Goal: Information Seeking & Learning: Learn about a topic

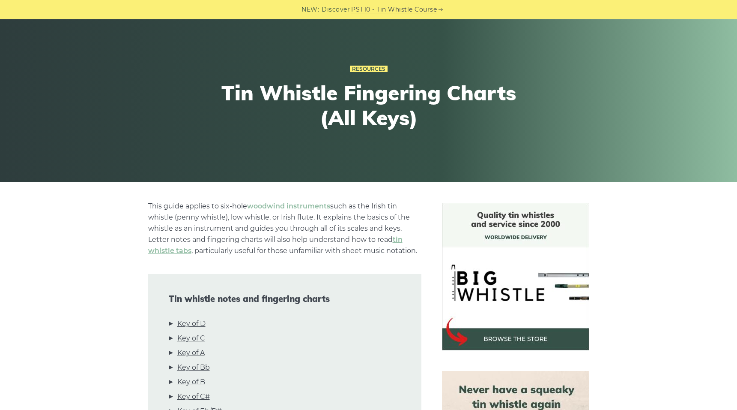
scroll to position [129, 0]
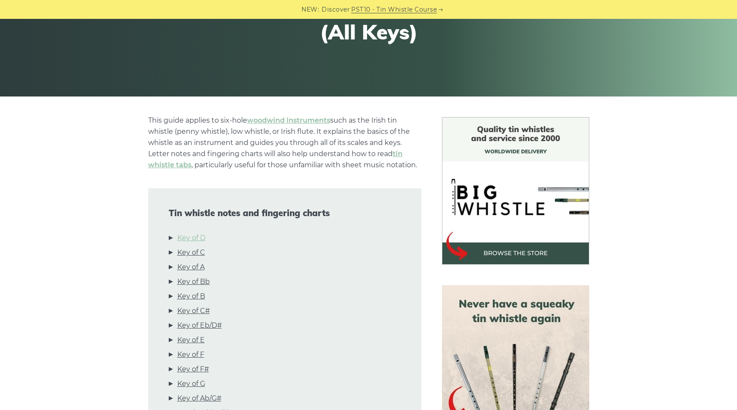
click at [196, 236] on link "Key of D" at bounding box center [191, 237] width 28 height 11
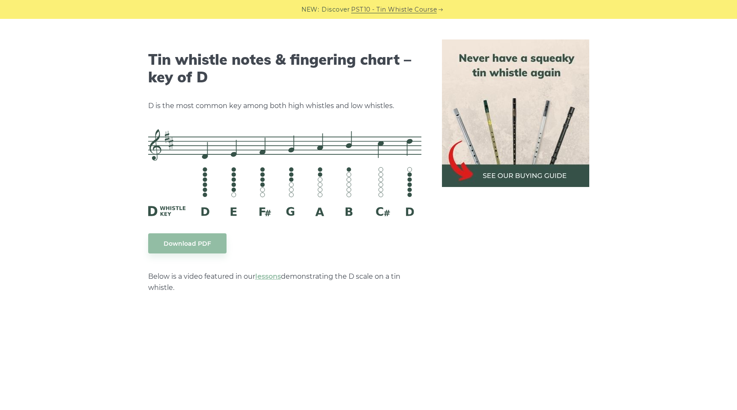
scroll to position [1335, 0]
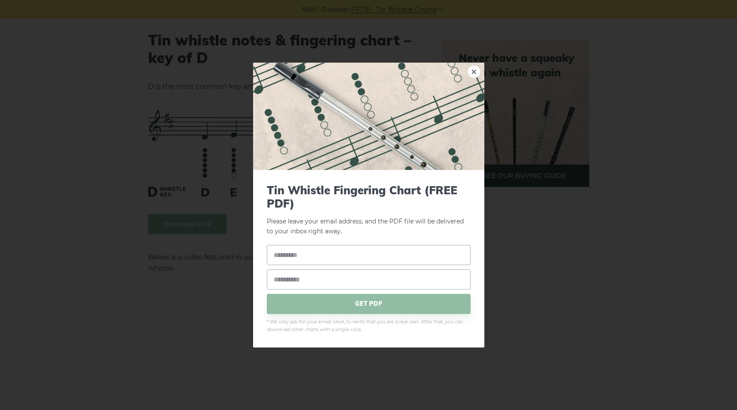
click at [478, 74] on link "×" at bounding box center [474, 71] width 13 height 13
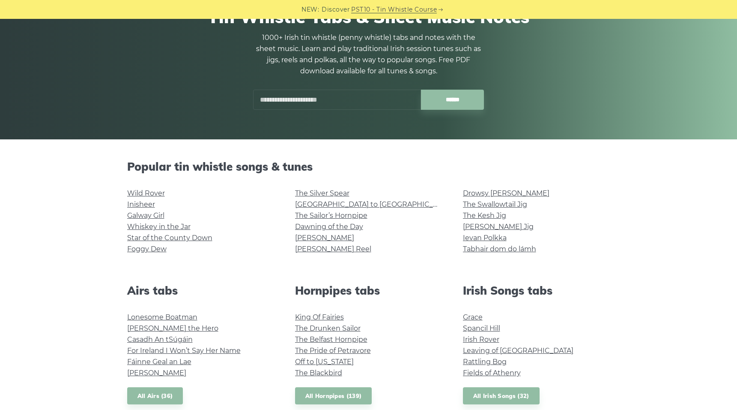
scroll to position [129, 0]
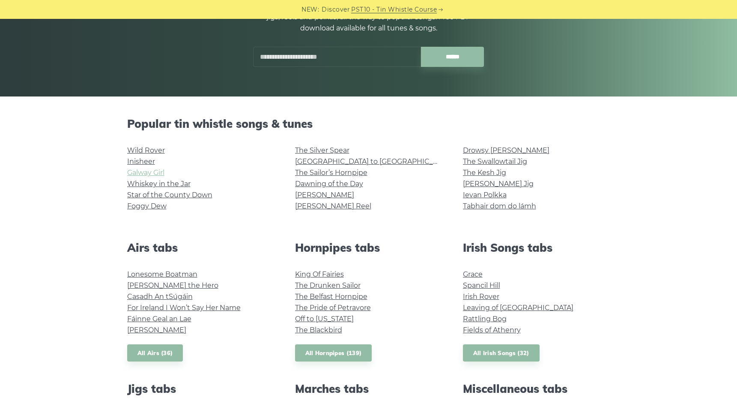
click at [136, 171] on link "Galway Girl" at bounding box center [145, 172] width 37 height 8
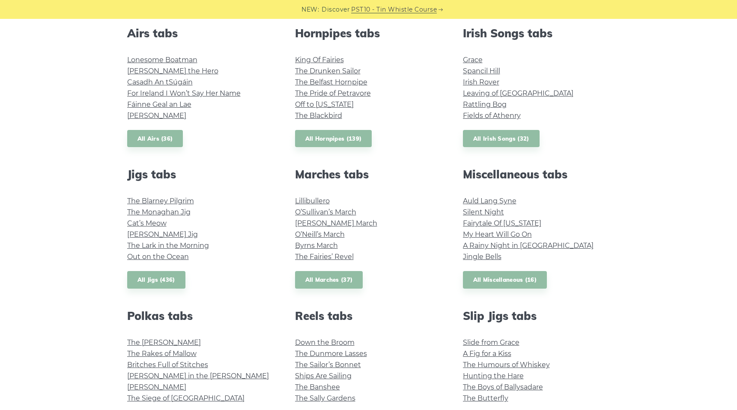
scroll to position [386, 0]
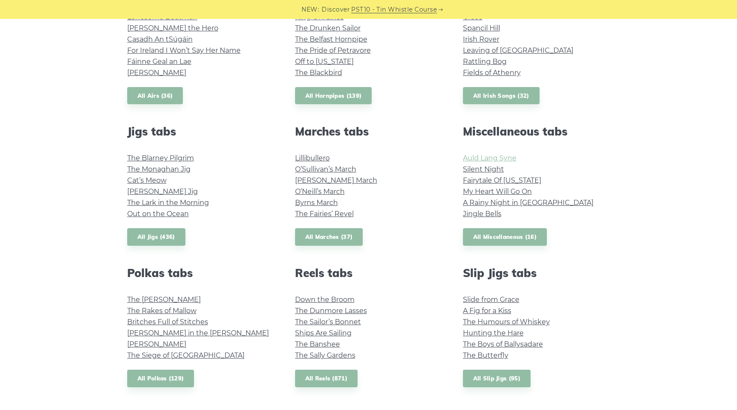
click at [512, 157] on link "Auld Lang Syne" at bounding box center [490, 158] width 54 height 8
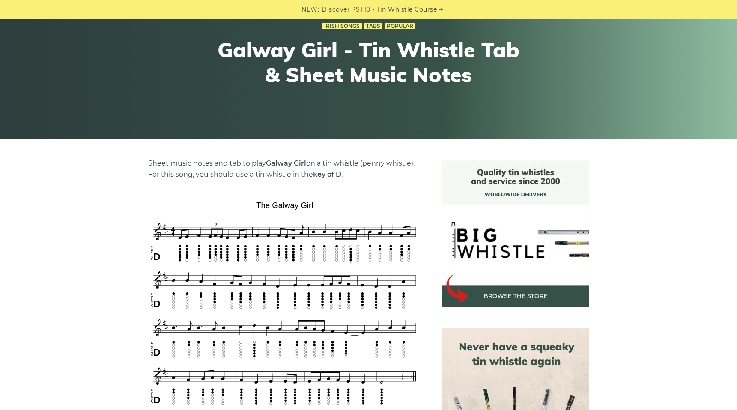
scroll to position [171, 0]
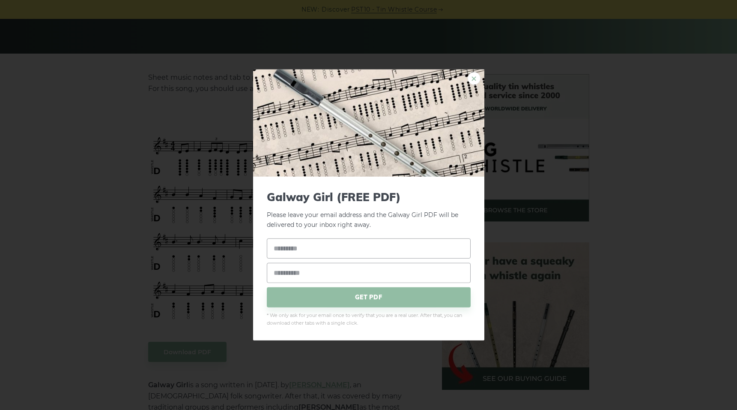
drag, startPoint x: 194, startPoint y: 207, endPoint x: 476, endPoint y: 75, distance: 310.8
click at [476, 75] on link "×" at bounding box center [474, 78] width 13 height 13
drag, startPoint x: 220, startPoint y: 222, endPoint x: 476, endPoint y: 78, distance: 294.1
click at [476, 78] on link "×" at bounding box center [474, 78] width 13 height 13
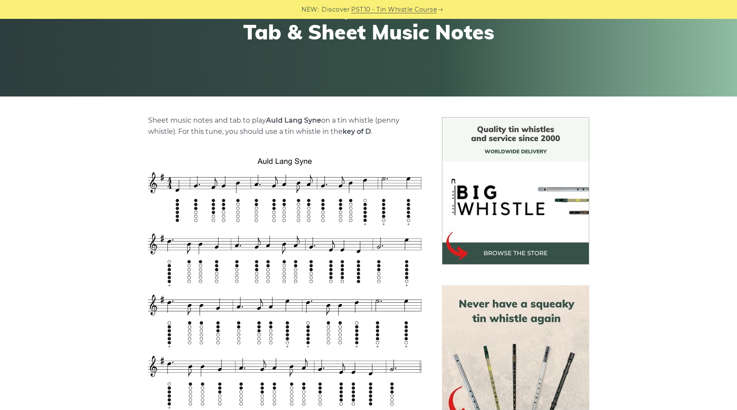
scroll to position [171, 0]
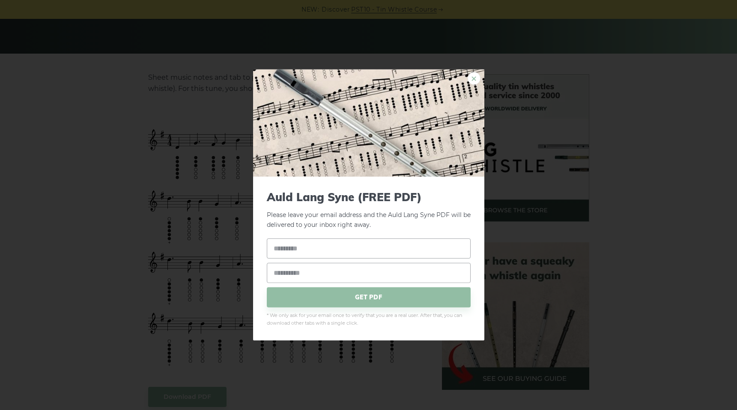
click at [473, 78] on link "×" at bounding box center [474, 78] width 13 height 13
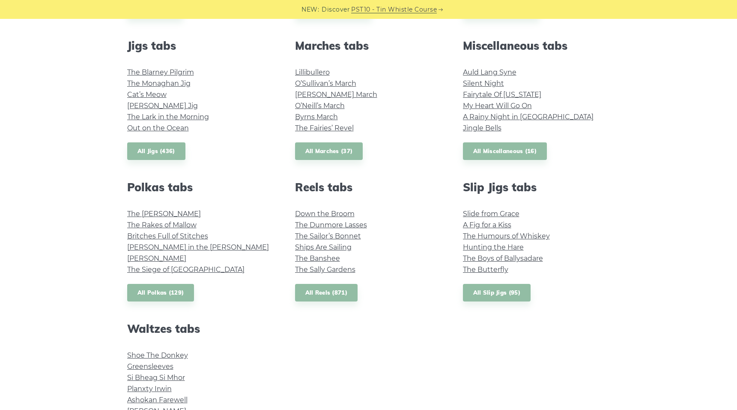
scroll to position [557, 0]
